Goal: Information Seeking & Learning: Learn about a topic

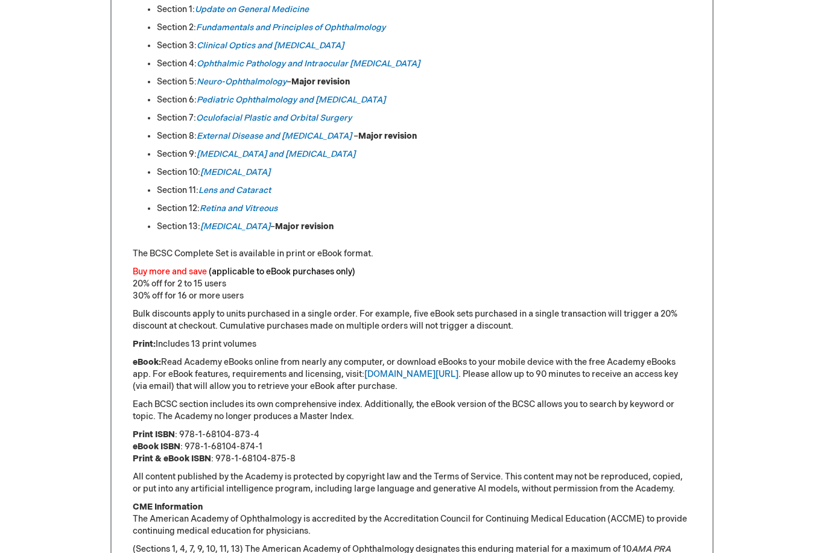
scroll to position [708, 0]
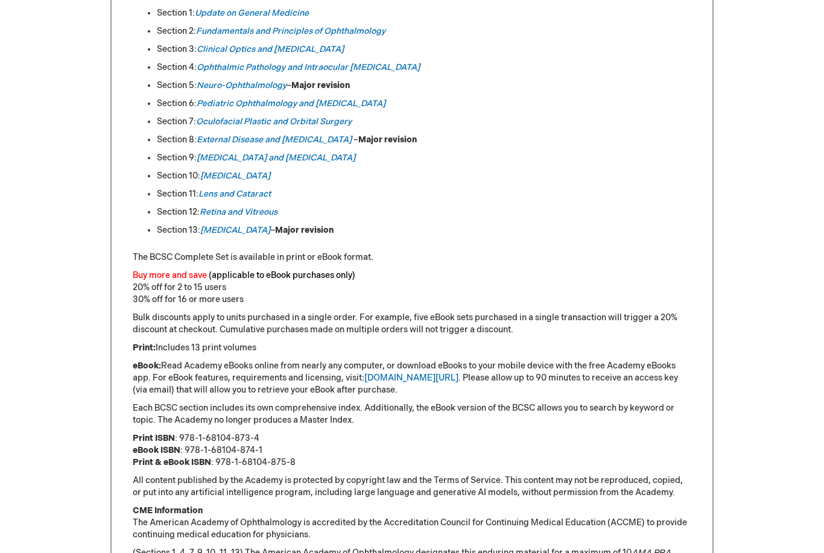
click at [251, 233] on em "Refractive Surgery" at bounding box center [235, 230] width 70 height 10
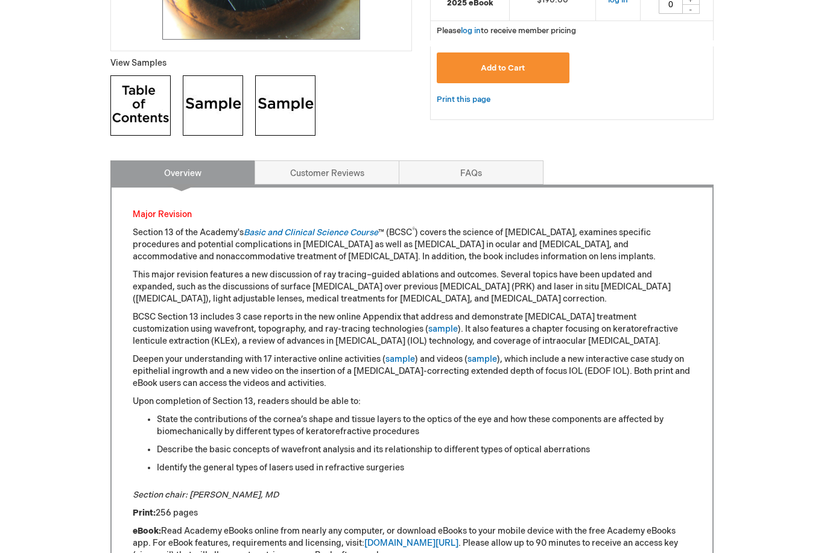
scroll to position [432, 0]
click at [130, 99] on img at bounding box center [140, 105] width 60 height 60
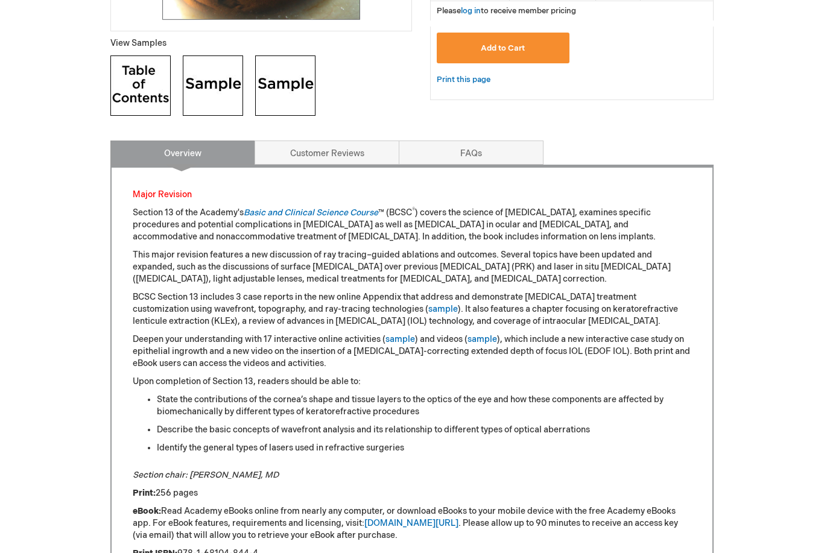
click at [219, 81] on img at bounding box center [213, 85] width 60 height 60
click at [292, 86] on img at bounding box center [285, 85] width 60 height 60
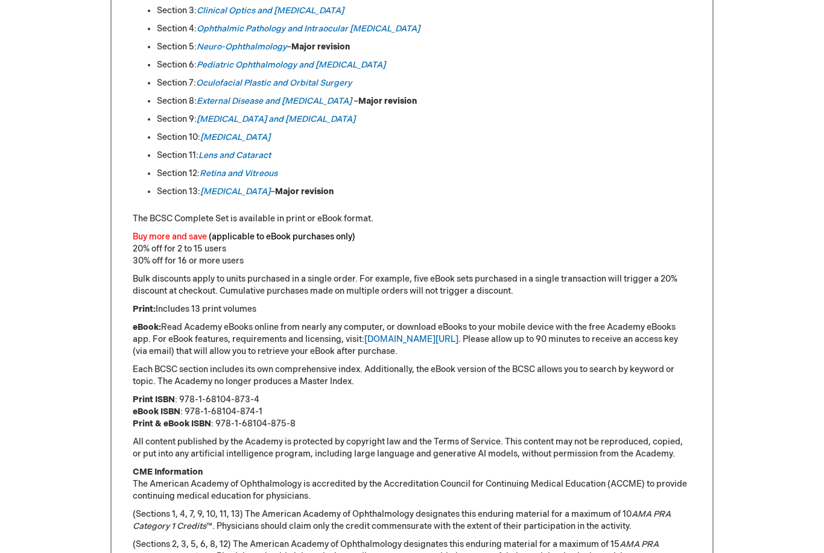
click at [341, 45] on strong "Major revision" at bounding box center [320, 47] width 58 height 10
click at [330, 46] on strong "Major revision" at bounding box center [320, 47] width 58 height 10
click at [235, 49] on em "Neuro-Ophthalmology" at bounding box center [242, 47] width 90 height 10
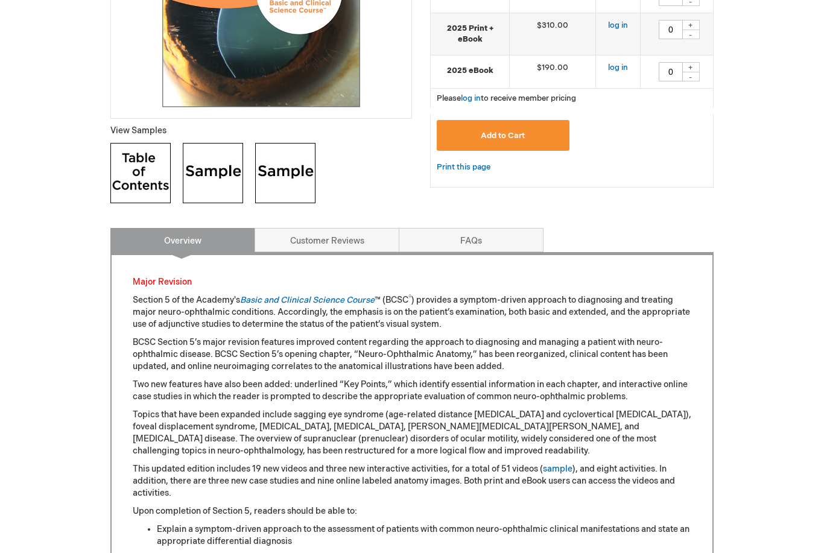
scroll to position [367, 0]
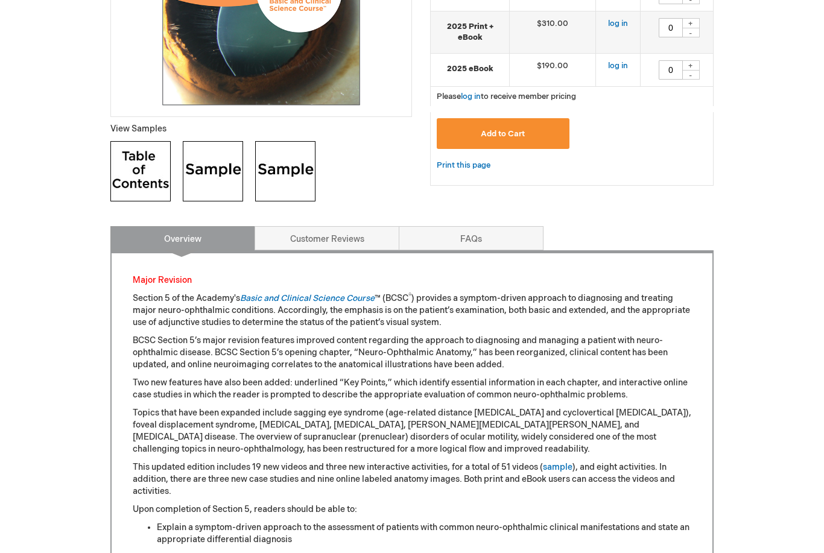
click at [224, 168] on img at bounding box center [213, 171] width 60 height 60
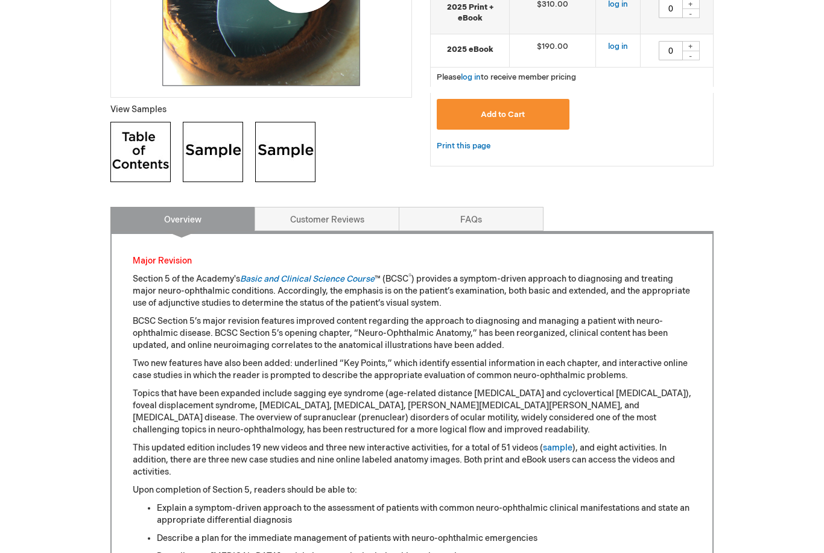
click at [218, 158] on img at bounding box center [213, 152] width 60 height 60
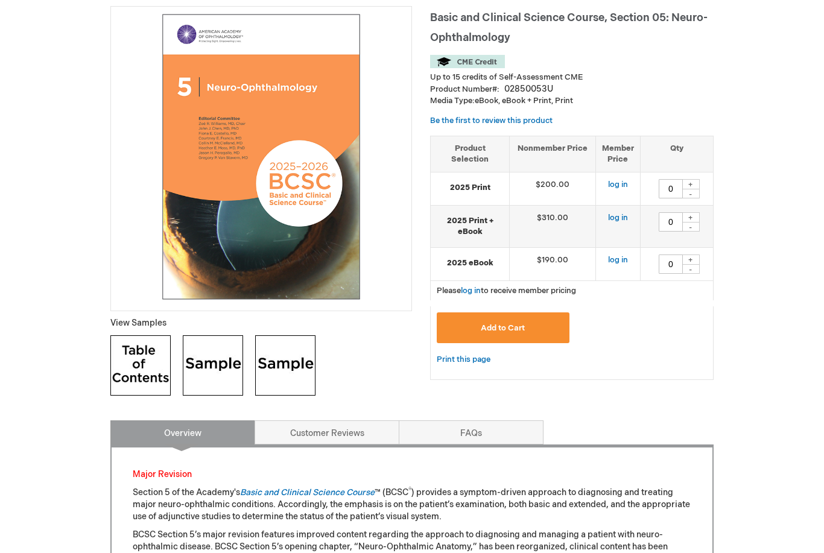
scroll to position [0, 0]
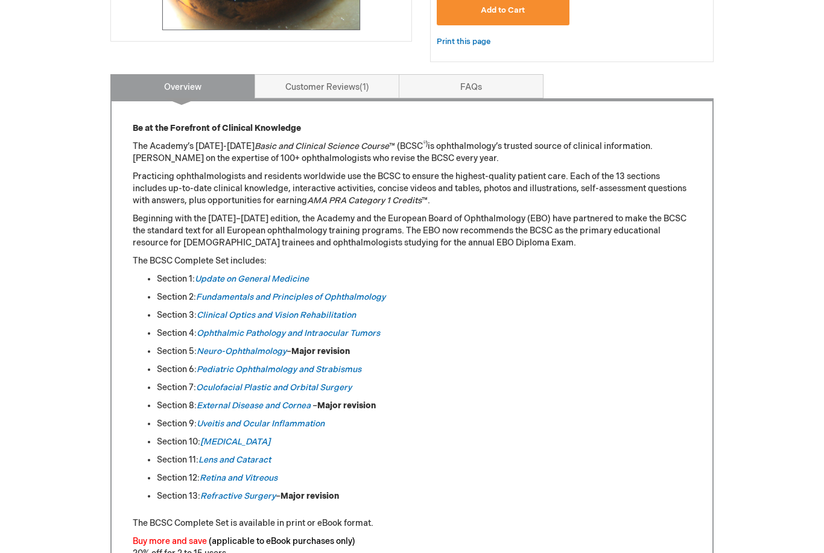
scroll to position [460, 0]
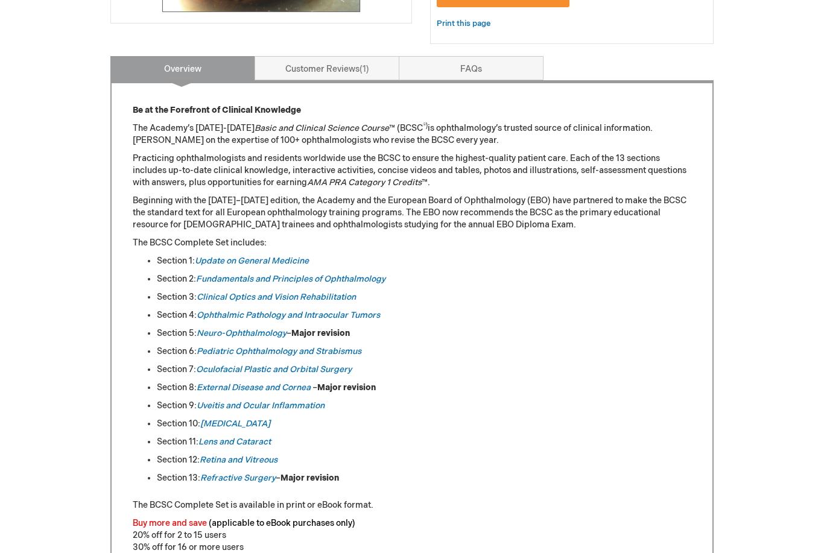
click at [269, 328] on em "Neuro-Ophthalmology" at bounding box center [242, 333] width 90 height 10
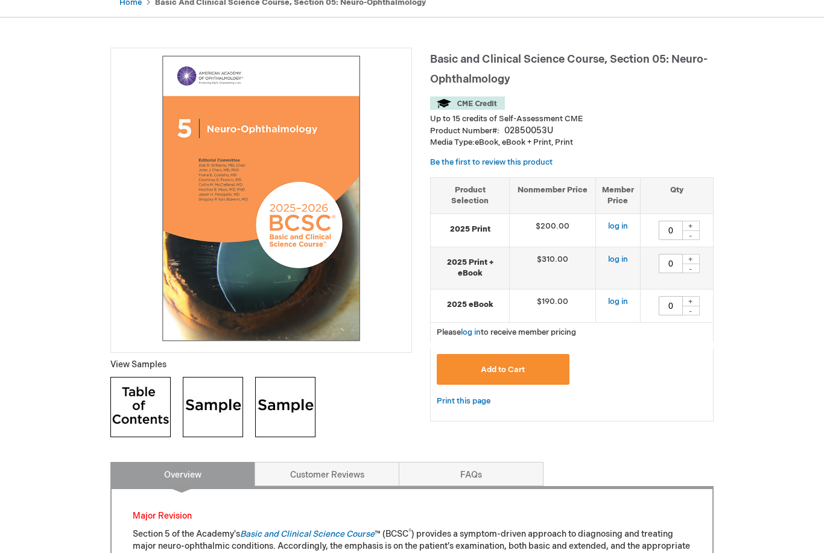
scroll to position [150, 0]
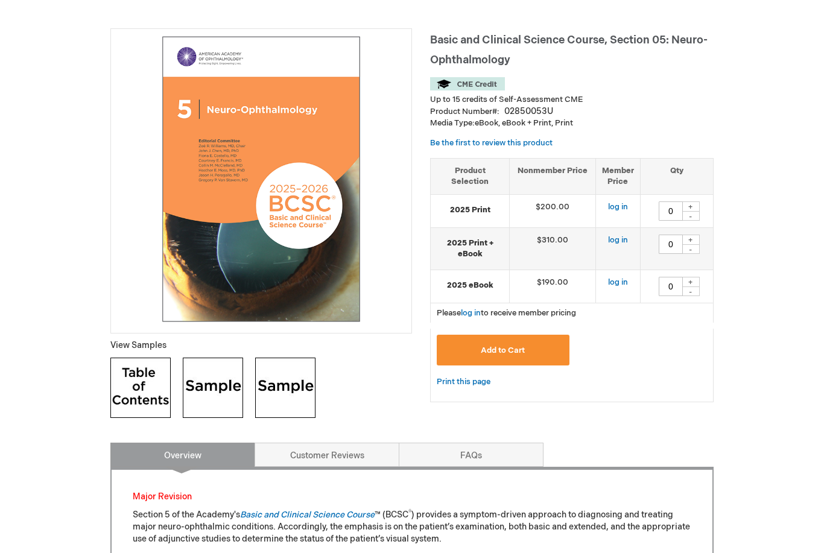
click at [296, 380] on img at bounding box center [285, 388] width 60 height 60
